Goal: Transaction & Acquisition: Purchase product/service

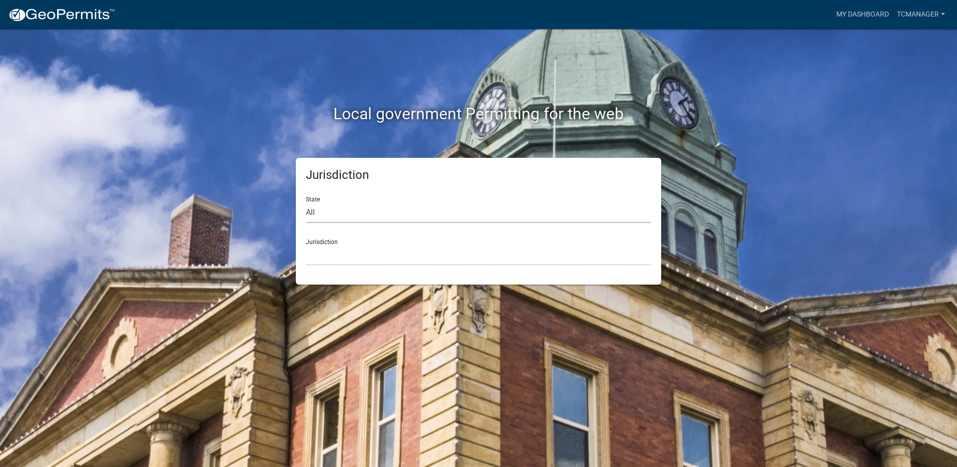
click at [372, 211] on select "All [US_STATE] [US_STATE] [US_STATE] [US_STATE] [US_STATE] [US_STATE] [US_STATE…" at bounding box center [478, 212] width 345 height 21
select select "[US_STATE]"
click at [306, 202] on select "All [US_STATE] [US_STATE] [US_STATE] [US_STATE] [US_STATE] [US_STATE] [US_STATE…" at bounding box center [478, 212] width 345 height 21
click at [369, 247] on select "[GEOGRAPHIC_DATA], [US_STATE][PERSON_NAME][GEOGRAPHIC_DATA], [US_STATE][PERSON_…" at bounding box center [478, 255] width 345 height 21
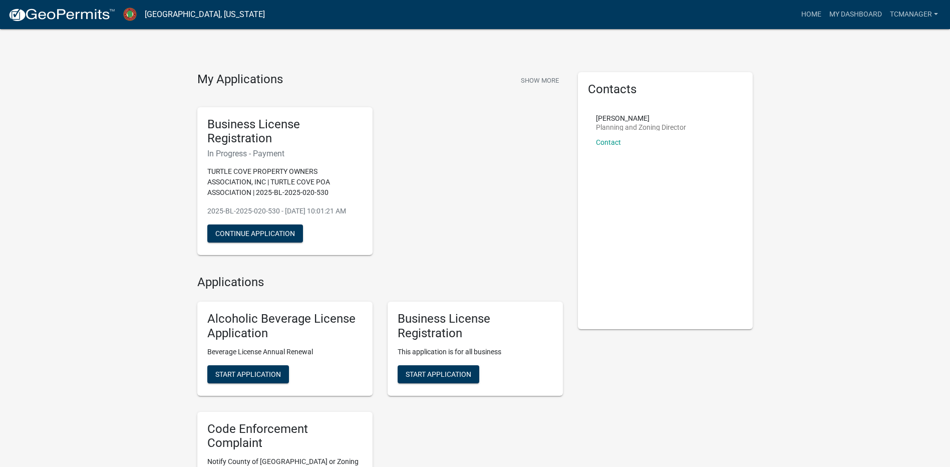
click at [788, 189] on div "My Applications Show More Business License Registration In Progress - Payment T…" at bounding box center [475, 331] width 950 height 663
click at [851, 18] on link "My Dashboard" at bounding box center [855, 14] width 61 height 19
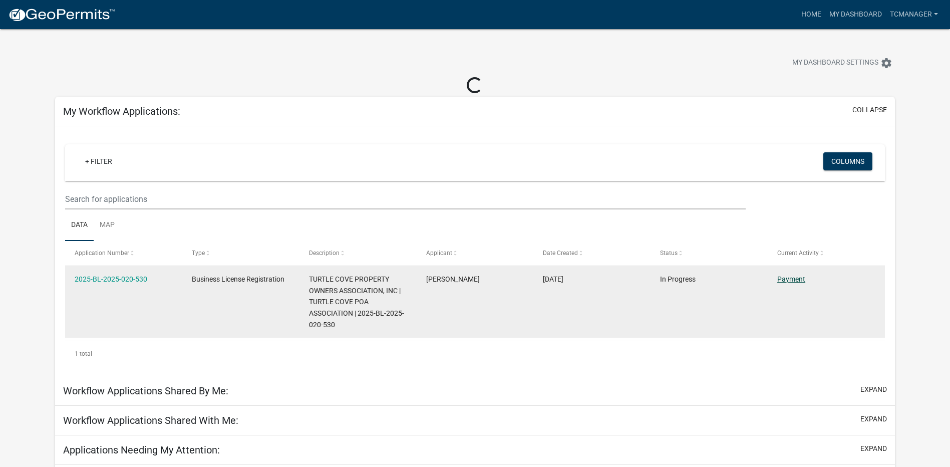
click at [793, 278] on link "Payment" at bounding box center [791, 279] width 28 height 8
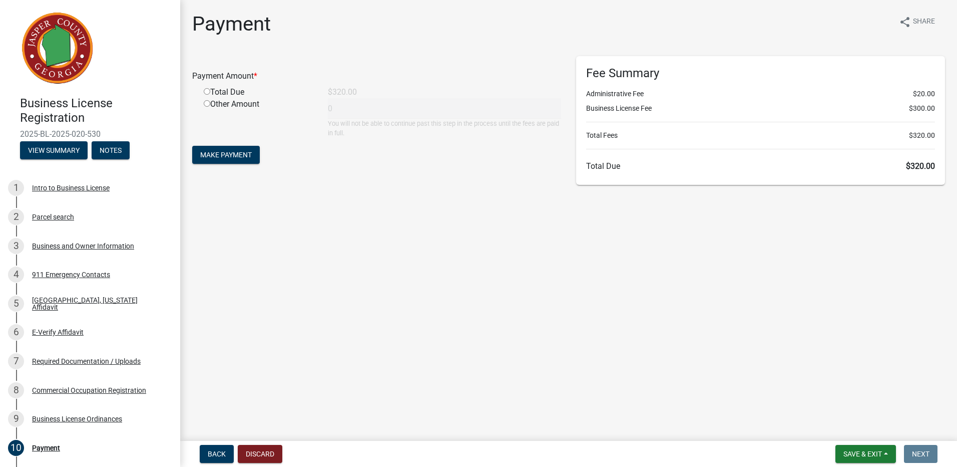
click at [211, 96] on div "Total Due" at bounding box center [258, 92] width 124 height 12
click at [206, 93] on input "radio" at bounding box center [207, 91] width 7 height 7
radio input "true"
type input "320"
click at [214, 154] on span "Make Payment" at bounding box center [226, 155] width 52 height 8
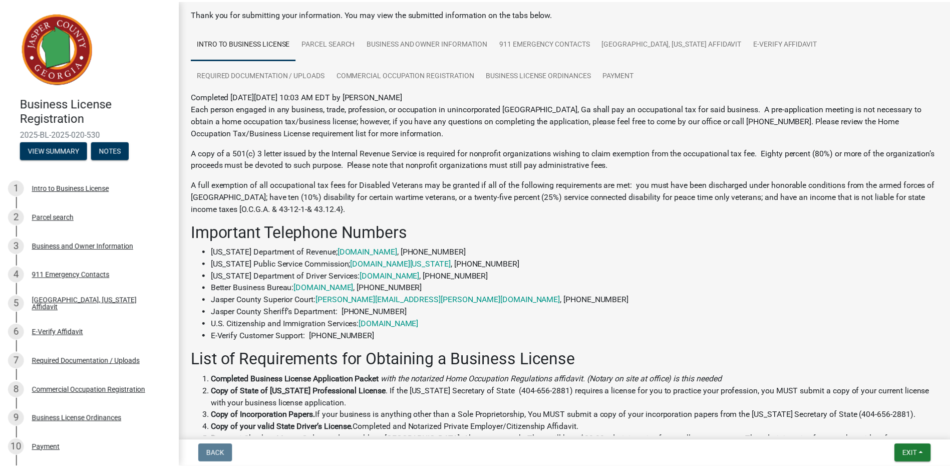
scroll to position [150, 0]
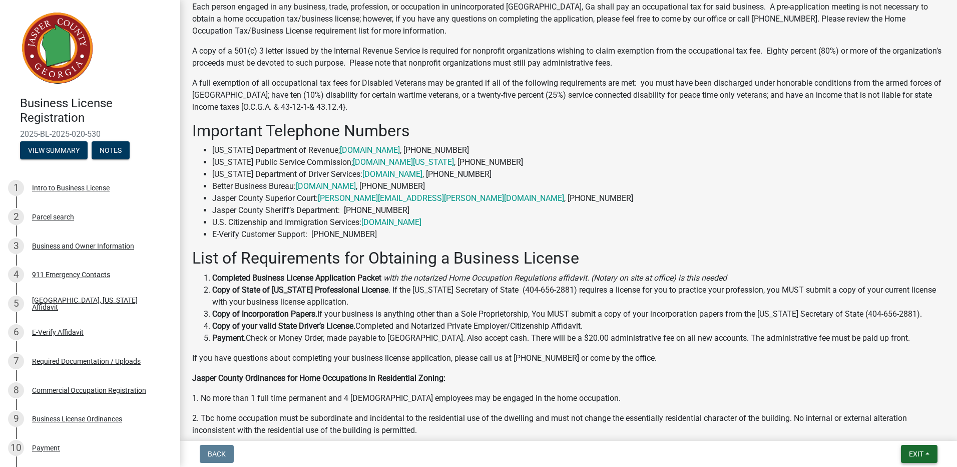
click at [906, 457] on button "Exit" at bounding box center [919, 454] width 37 height 18
click at [895, 430] on button "Save & Exit" at bounding box center [897, 427] width 80 height 24
